Goal: Task Accomplishment & Management: Use online tool/utility

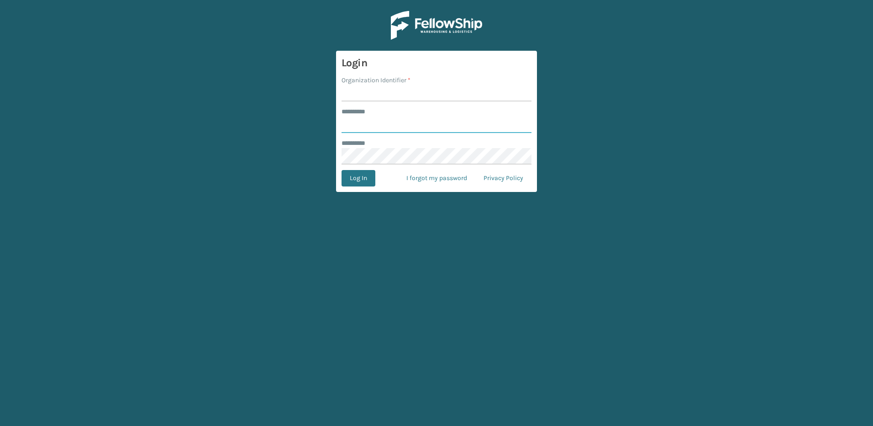
type input "********"
click at [374, 97] on input "Organization Identifier *" at bounding box center [437, 93] width 190 height 16
type input "Fellowship - East"
click at [360, 181] on button "Log In" at bounding box center [359, 178] width 34 height 16
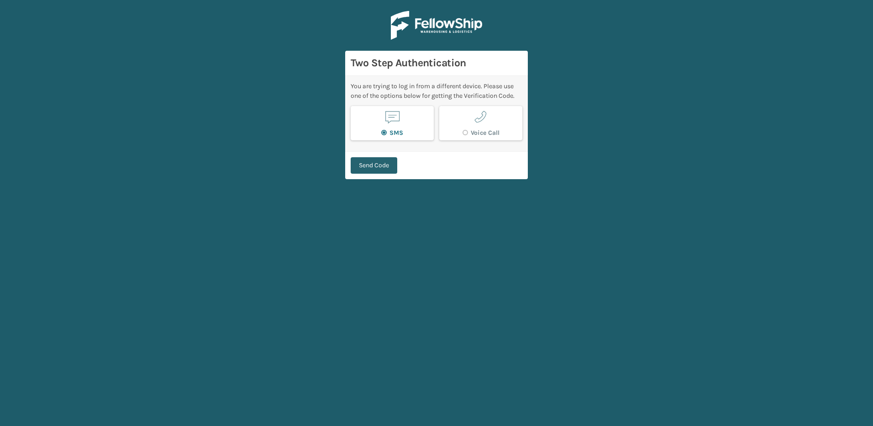
click at [373, 167] on button "Send Code" at bounding box center [374, 165] width 47 height 16
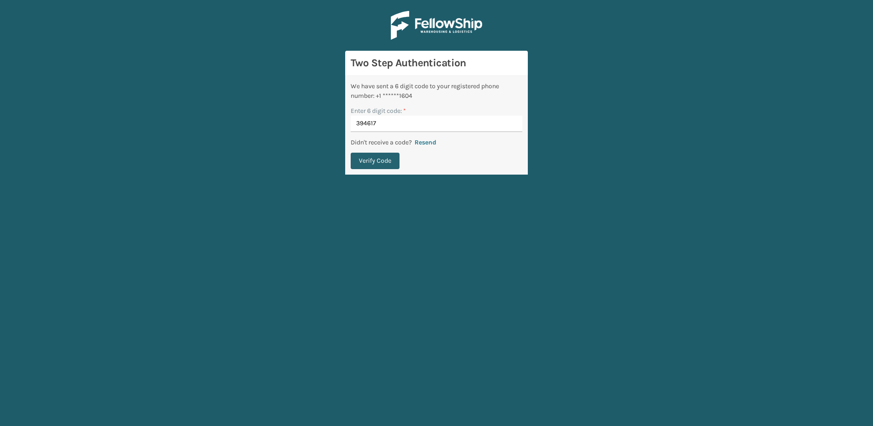
type input "394617"
click at [377, 163] on button "Verify Code" at bounding box center [375, 160] width 49 height 16
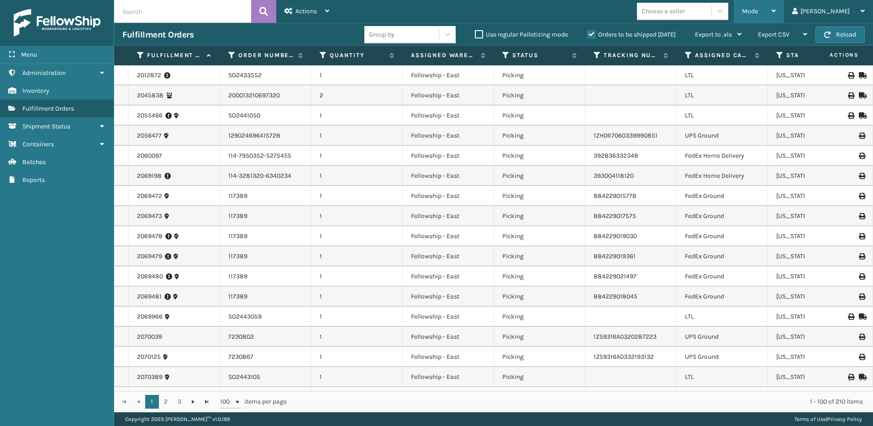
click at [758, 10] on span "Mode" at bounding box center [750, 11] width 16 height 8
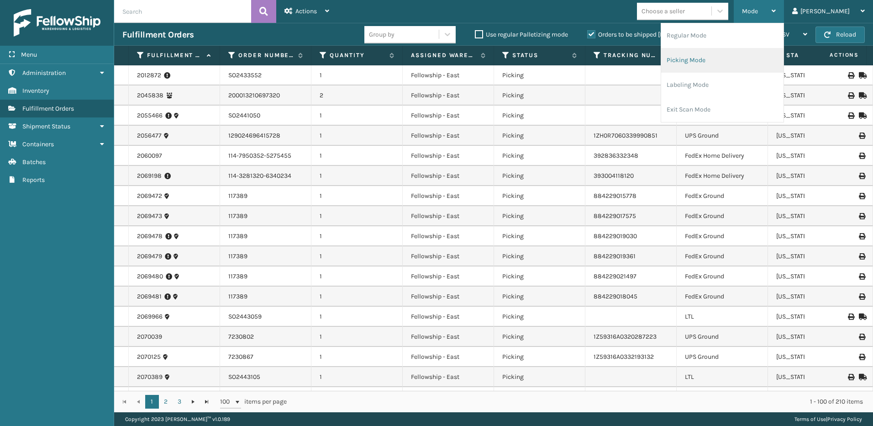
click at [720, 53] on li "Picking Mode" at bounding box center [722, 60] width 122 height 25
